Goal: Transaction & Acquisition: Purchase product/service

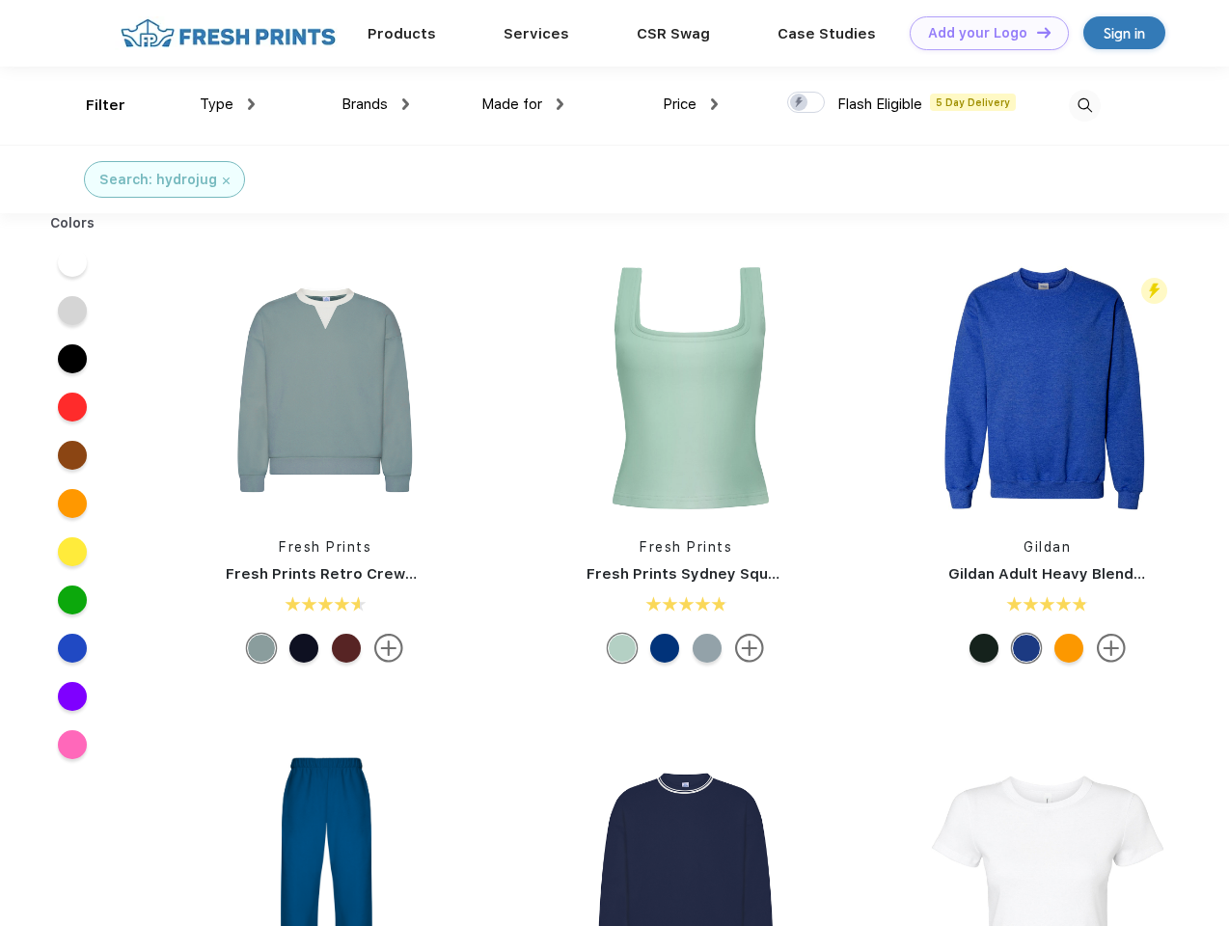
scroll to position [1, 0]
click at [982, 33] on link "Add your Logo Design Tool" at bounding box center [989, 33] width 159 height 34
click at [0, 0] on div "Design Tool" at bounding box center [0, 0] width 0 height 0
click at [1035, 32] on link "Add your Logo Design Tool" at bounding box center [989, 33] width 159 height 34
click at [93, 105] on div "Filter" at bounding box center [106, 106] width 40 height 22
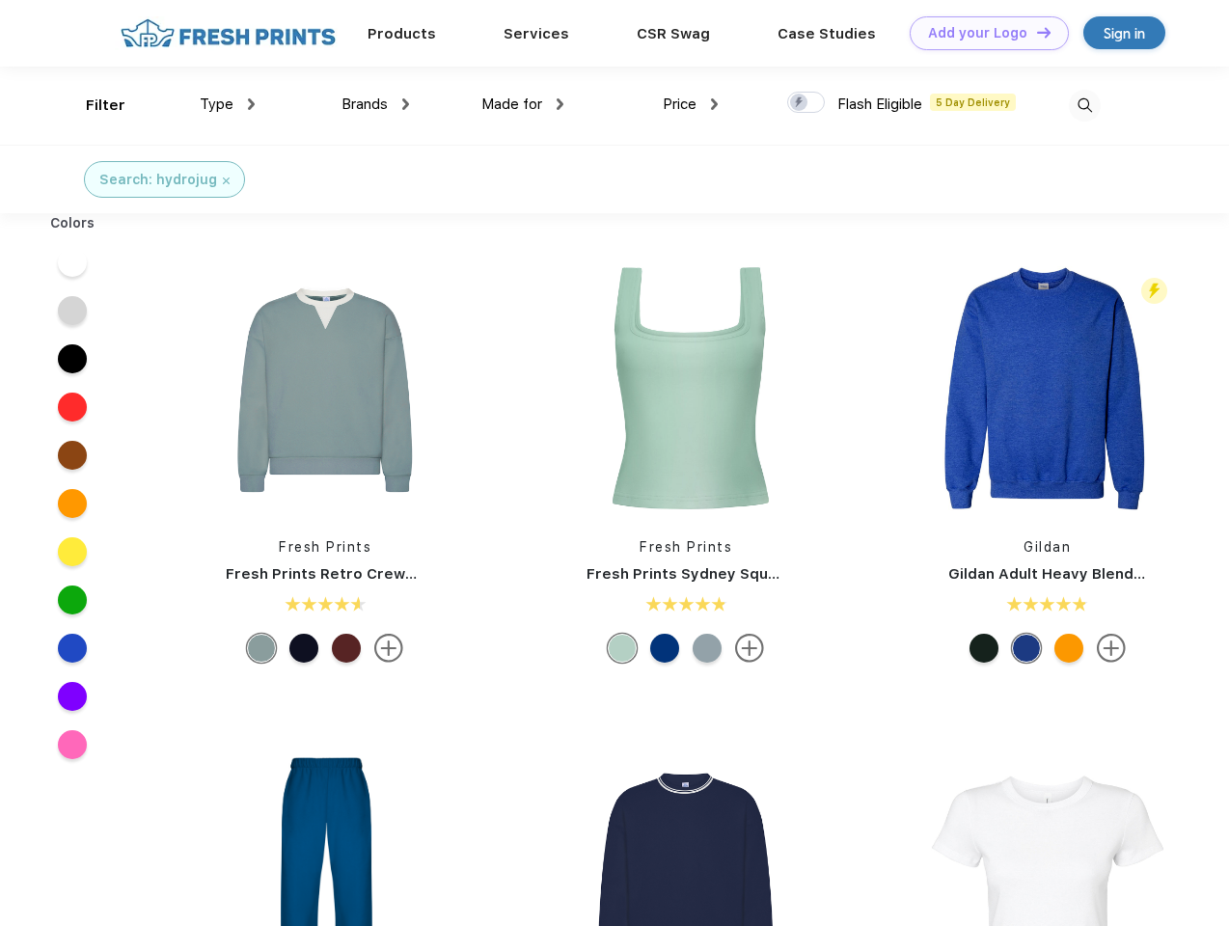
click at [228, 104] on span "Type" at bounding box center [217, 104] width 34 height 17
click at [375, 104] on span "Brands" at bounding box center [364, 104] width 46 height 17
click at [523, 104] on span "Made for" at bounding box center [511, 104] width 61 height 17
click at [691, 104] on span "Price" at bounding box center [680, 104] width 34 height 17
click at [806, 103] on div at bounding box center [806, 102] width 38 height 21
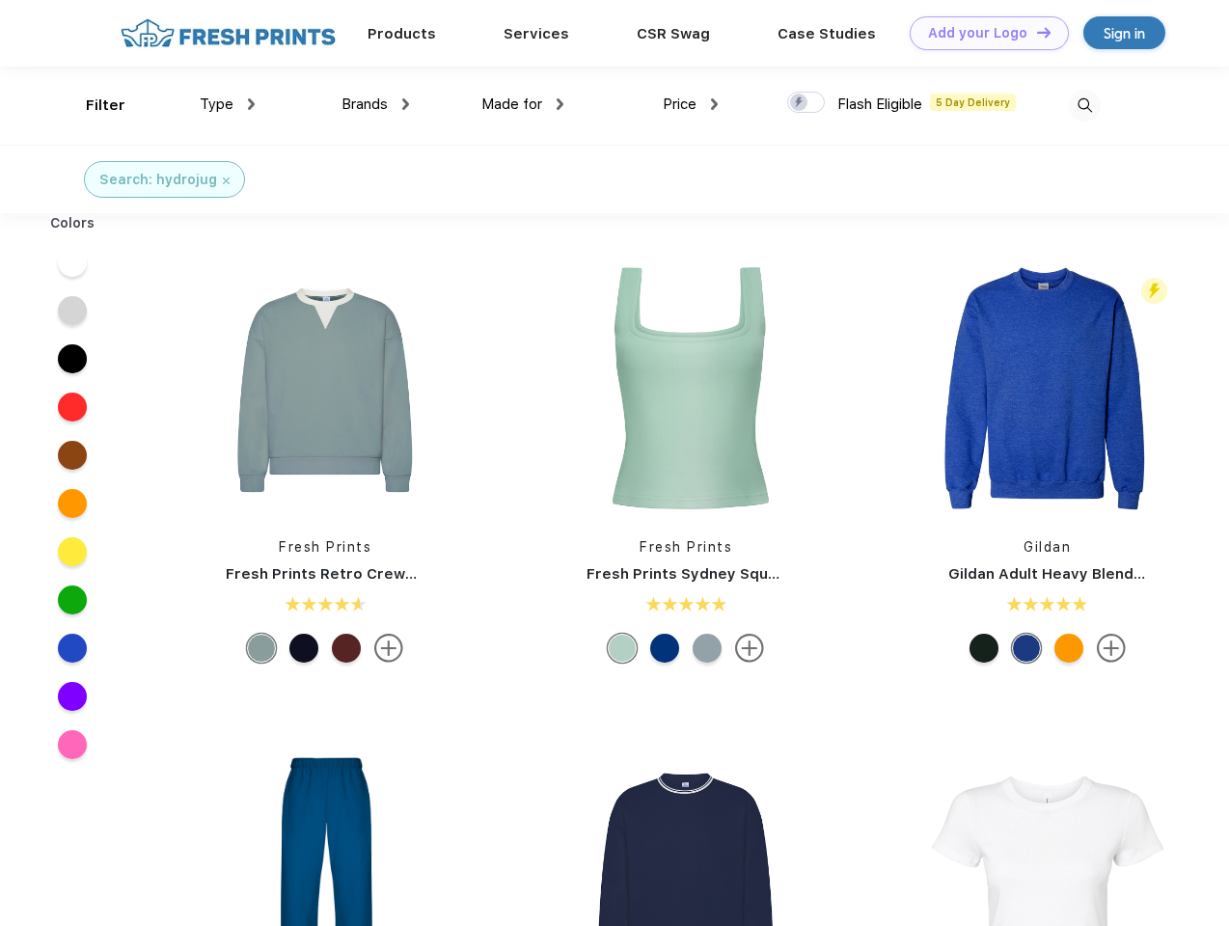
click at [800, 103] on input "checkbox" at bounding box center [793, 97] width 13 height 13
click at [1084, 105] on img at bounding box center [1085, 106] width 32 height 32
